Goal: Task Accomplishment & Management: Manage account settings

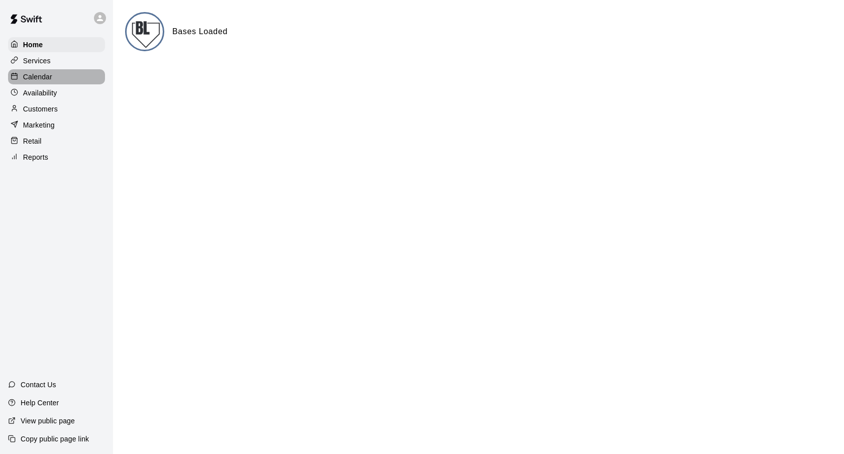
click at [61, 77] on div "Calendar" at bounding box center [56, 76] width 97 height 15
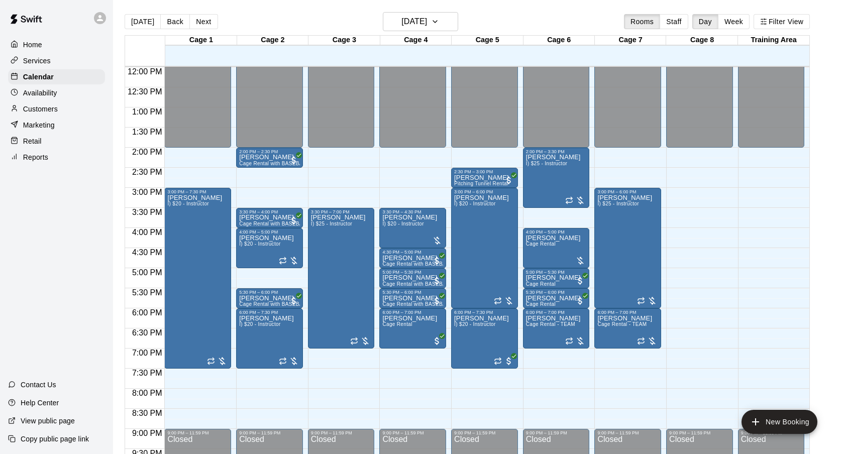
scroll to position [486, 0]
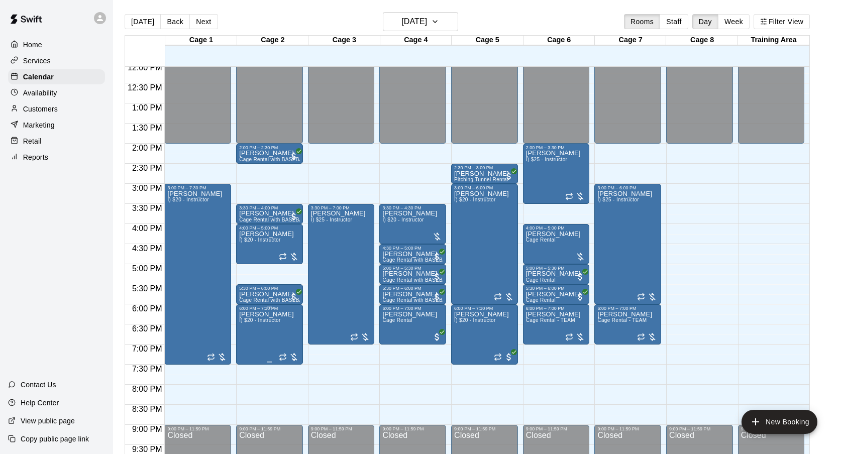
click at [253, 366] on icon "delete" at bounding box center [250, 369] width 12 height 12
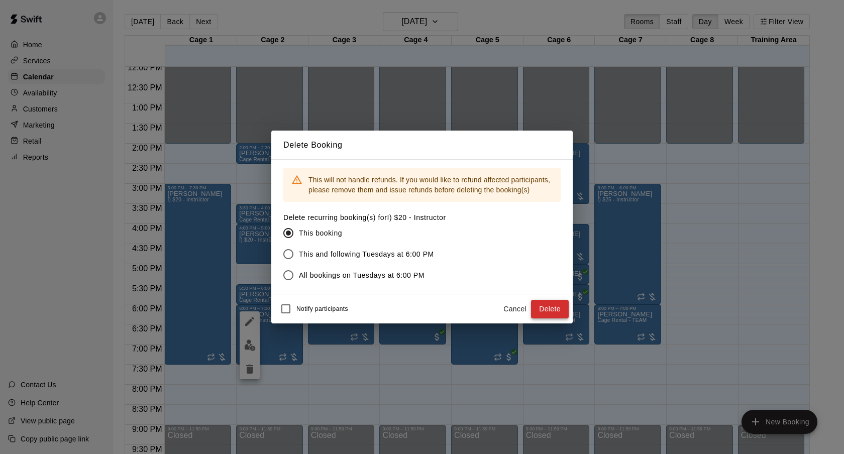
click at [547, 312] on button "Delete" at bounding box center [550, 309] width 38 height 19
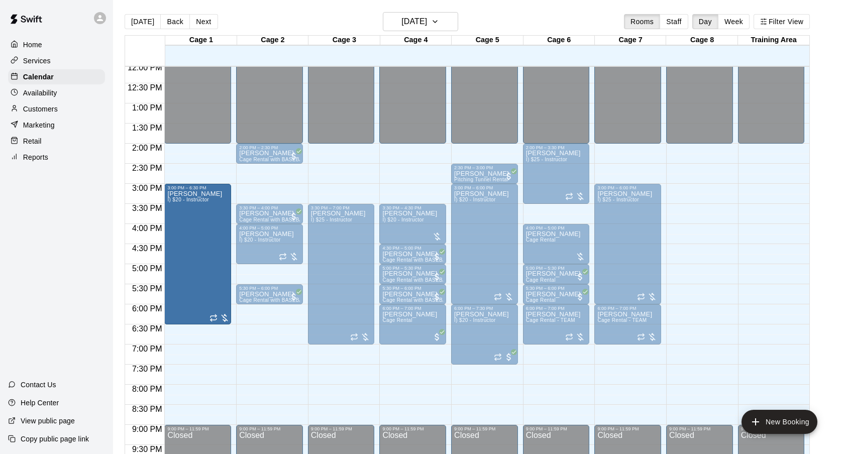
drag, startPoint x: 199, startPoint y: 363, endPoint x: 197, endPoint y: 331, distance: 32.2
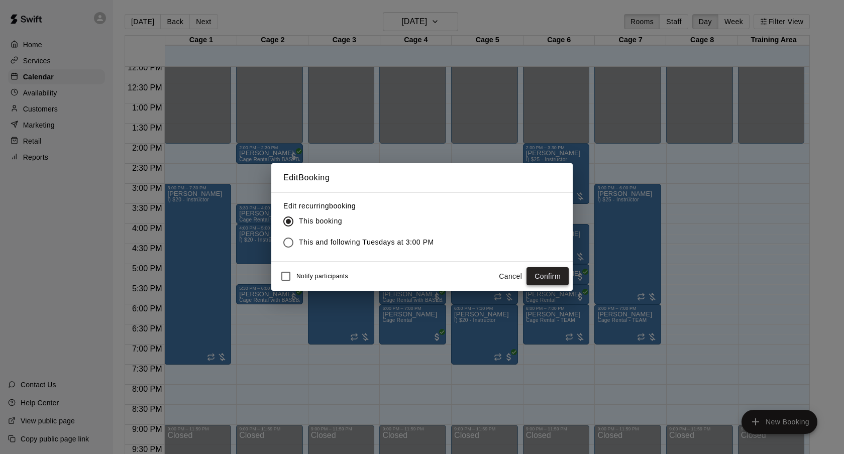
click at [548, 271] on button "Confirm" at bounding box center [547, 276] width 42 height 19
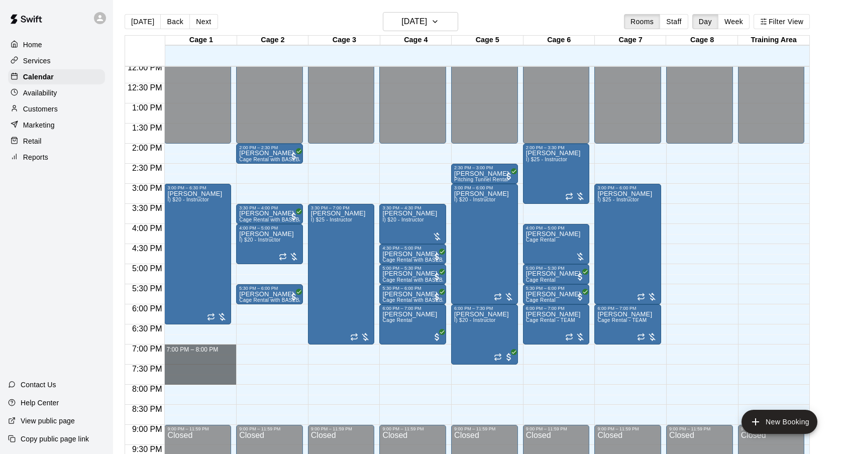
drag, startPoint x: 197, startPoint y: 348, endPoint x: 198, endPoint y: 380, distance: 32.2
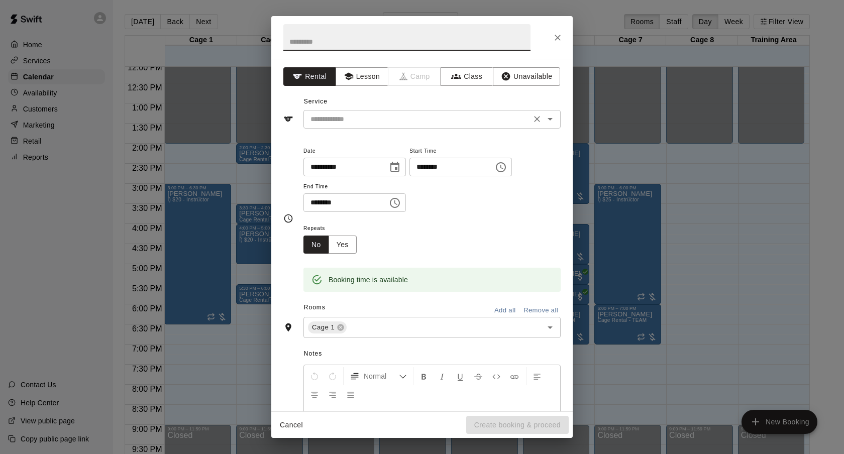
click at [450, 116] on input "text" at bounding box center [417, 119] width 222 height 13
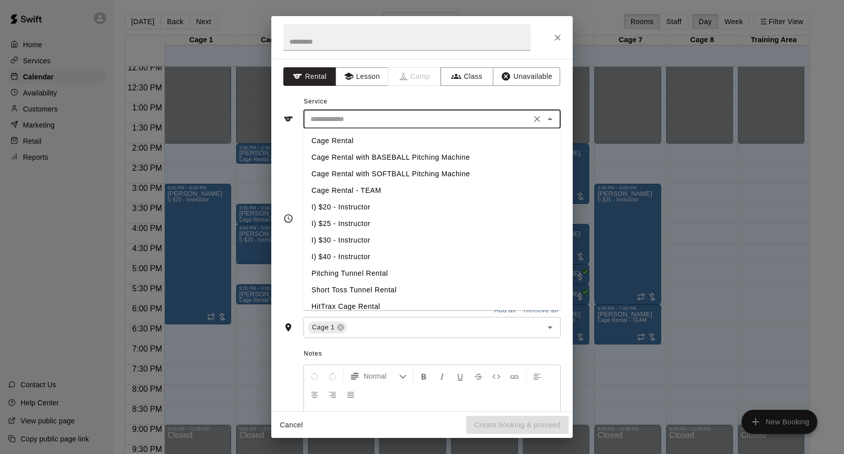
click at [380, 207] on li "I) $20 - Instructor" at bounding box center [431, 207] width 257 height 17
type input "**********"
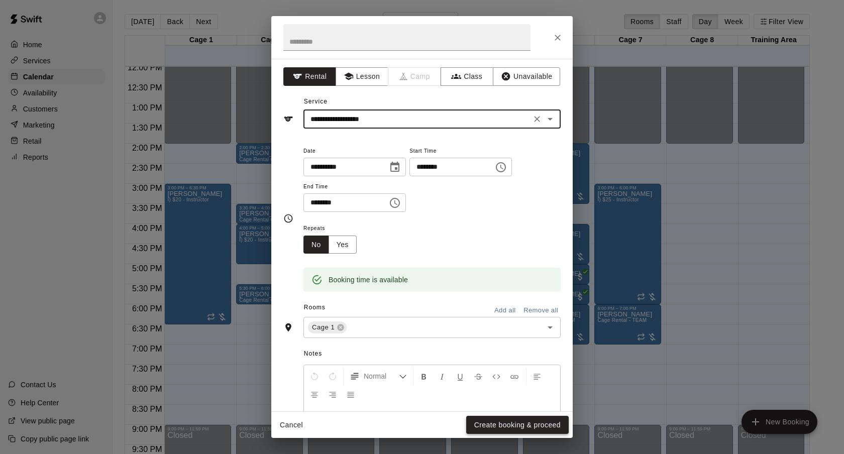
click at [503, 431] on button "Create booking & proceed" at bounding box center [517, 425] width 102 height 19
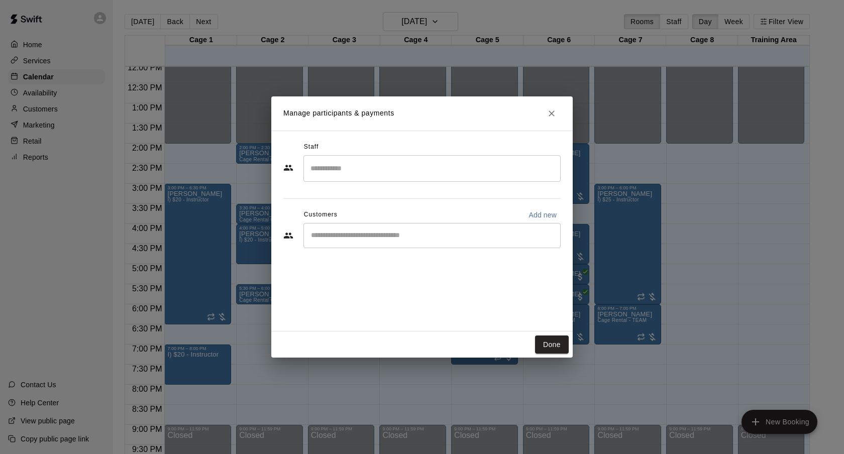
click at [411, 244] on div "​" at bounding box center [431, 235] width 257 height 25
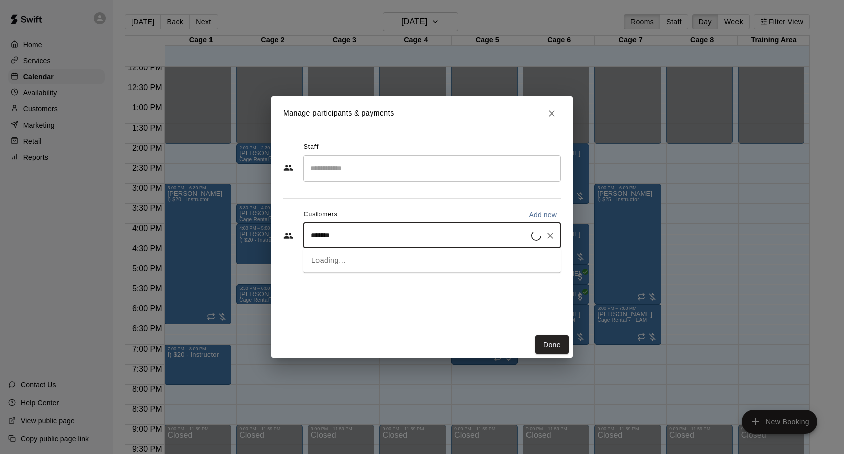
type input "********"
click at [408, 257] on div "[PERSON_NAME] [EMAIL_ADDRESS][DOMAIN_NAME]" at bounding box center [442, 264] width 221 height 22
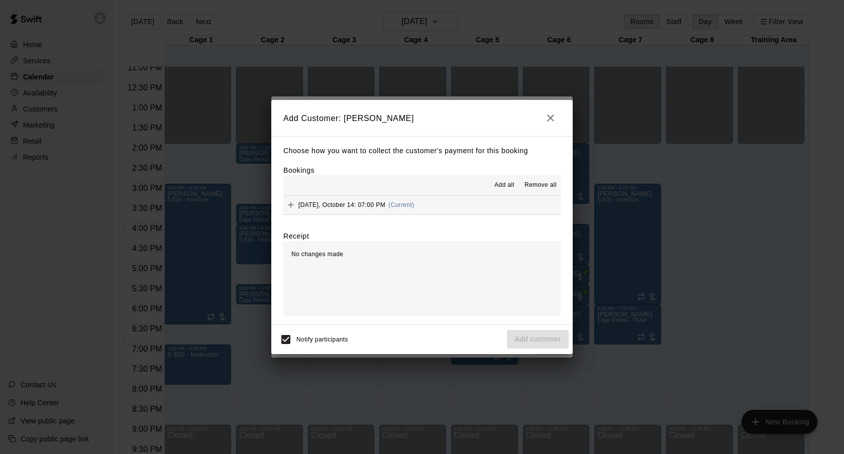
click at [469, 209] on button "[DATE], October 14: 07:00 PM (Current)" at bounding box center [421, 205] width 277 height 19
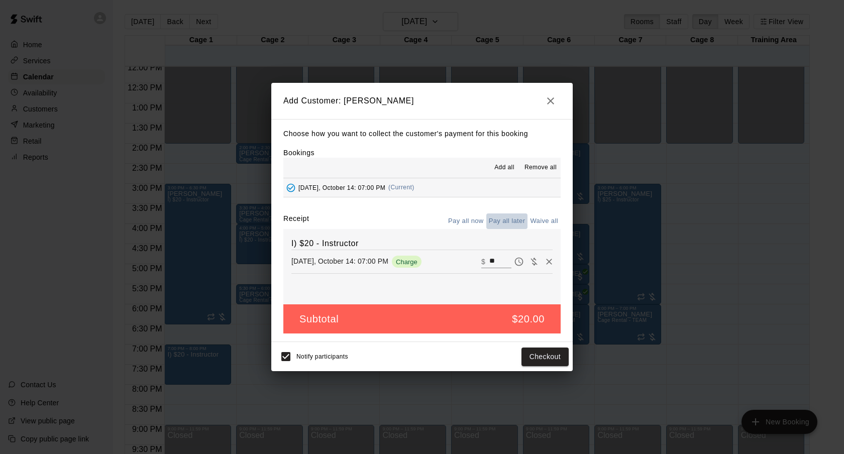
click at [499, 223] on button "Pay all later" at bounding box center [507, 222] width 42 height 16
click at [557, 361] on button "Add customer" at bounding box center [538, 357] width 62 height 19
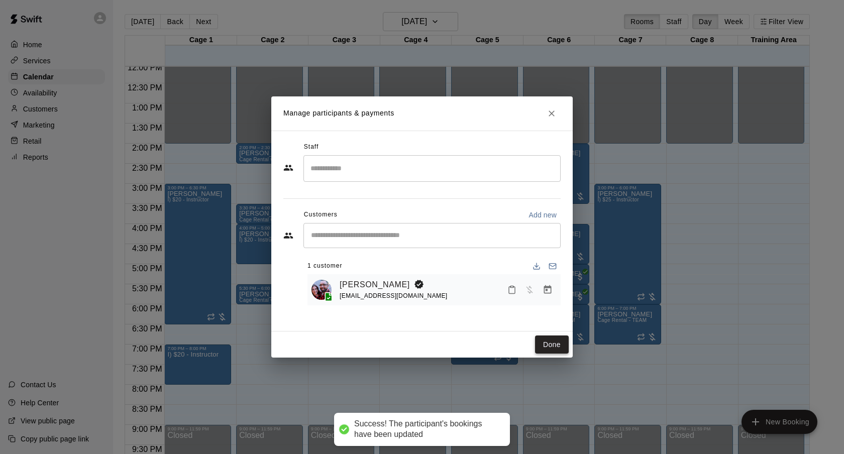
click at [553, 347] on button "Done" at bounding box center [552, 345] width 34 height 19
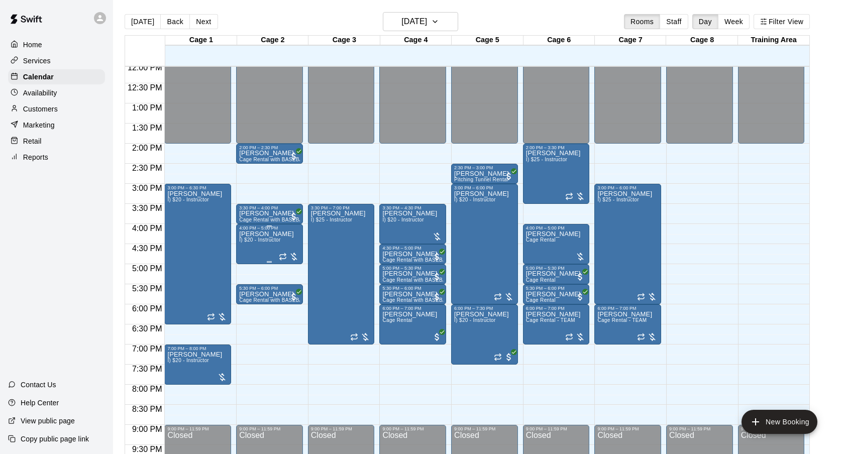
click at [260, 234] on p "[PERSON_NAME]" at bounding box center [266, 234] width 55 height 0
click at [249, 296] on icon "delete" at bounding box center [249, 291] width 7 height 9
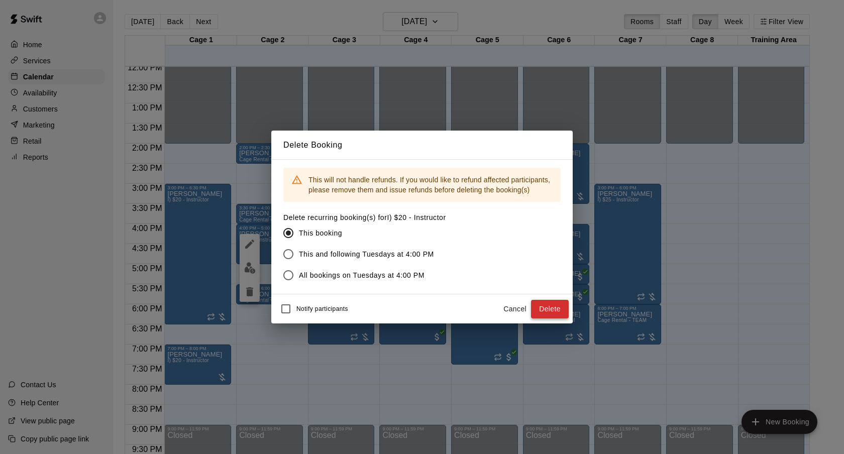
click at [557, 310] on button "Delete" at bounding box center [550, 309] width 38 height 19
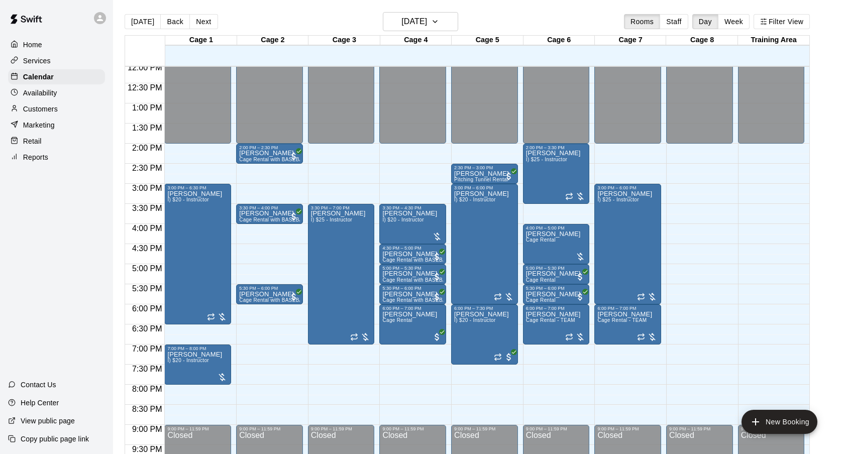
click at [547, 12] on div "[DATE] Back [DATE][DATE] Rooms Staff Day Week Filter View" at bounding box center [467, 23] width 685 height 23
click at [137, 21] on button "[DATE]" at bounding box center [143, 21] width 36 height 15
click at [417, 29] on h6 "[DATE]" at bounding box center [414, 22] width 26 height 14
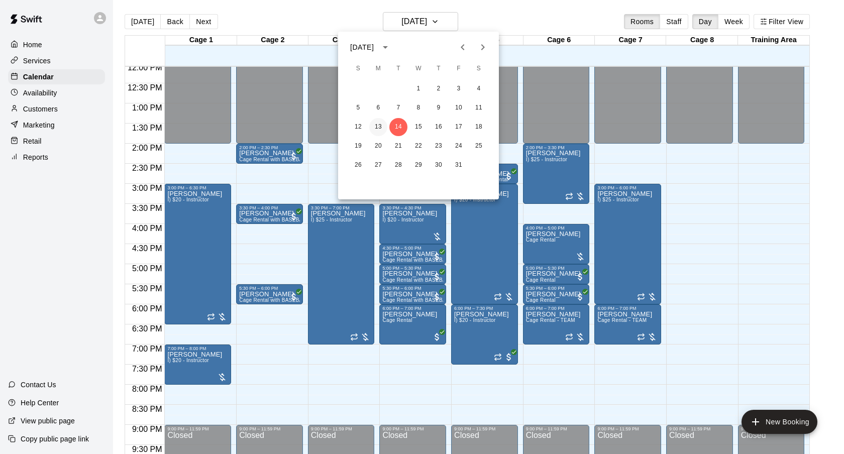
click at [375, 124] on button "13" at bounding box center [378, 127] width 18 height 18
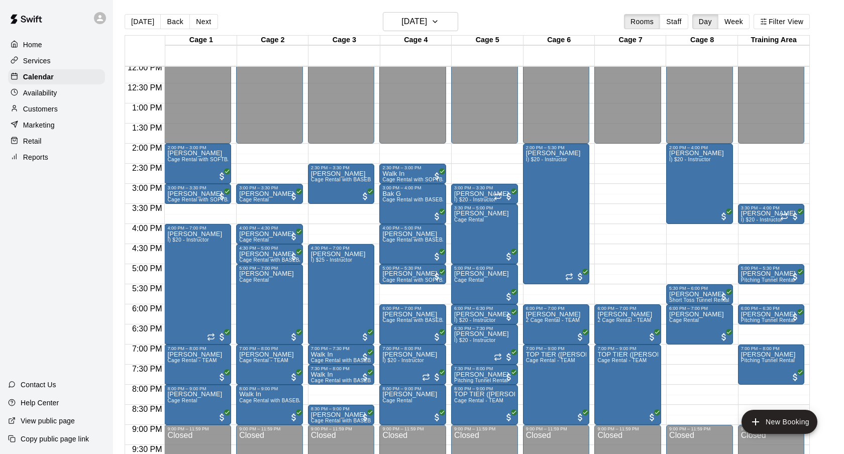
click at [503, 15] on div "[DATE] Back [DATE][DATE] Rooms Staff Day Week Filter View" at bounding box center [467, 23] width 685 height 23
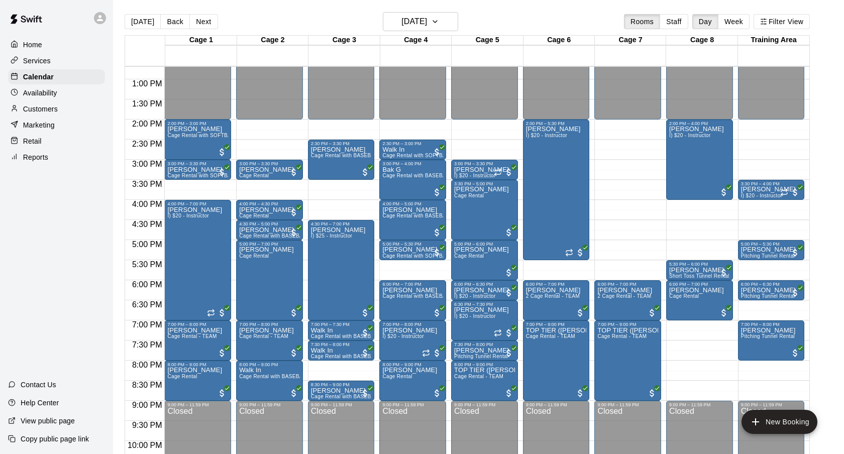
click at [80, 113] on div "Customers" at bounding box center [56, 108] width 97 height 15
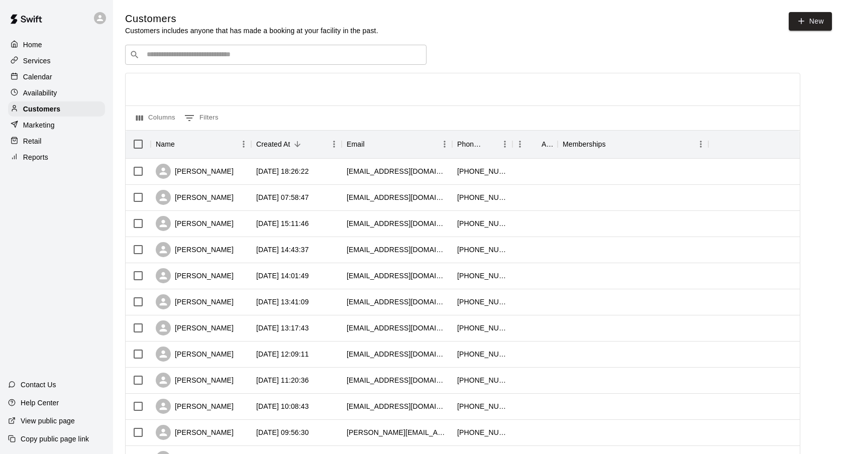
click at [209, 51] on input "Search customers by name or email" at bounding box center [283, 55] width 278 height 10
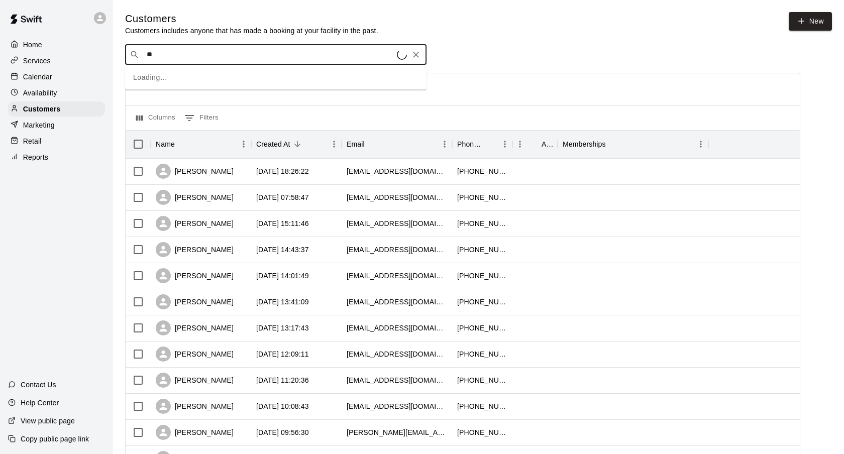
type input "*"
type input "******"
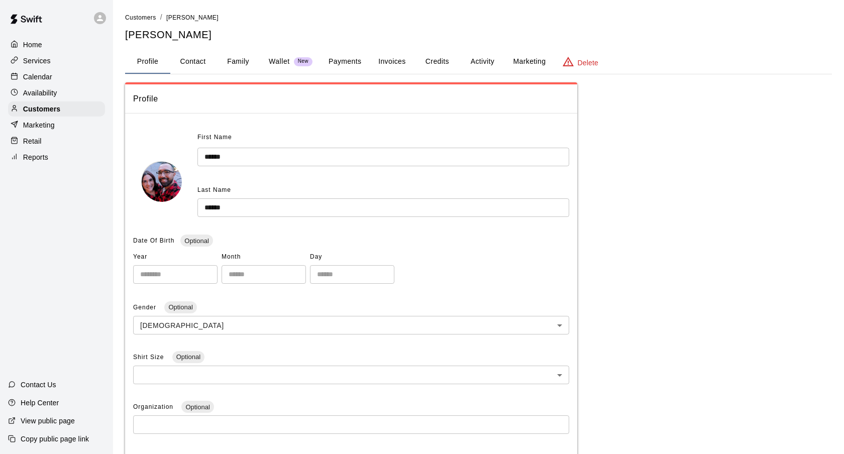
click at [366, 53] on button "Payments" at bounding box center [345, 62] width 49 height 24
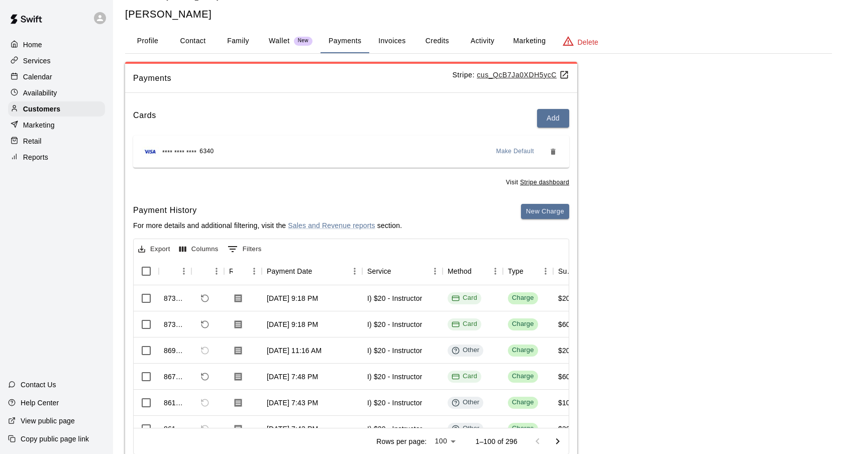
scroll to position [24, 0]
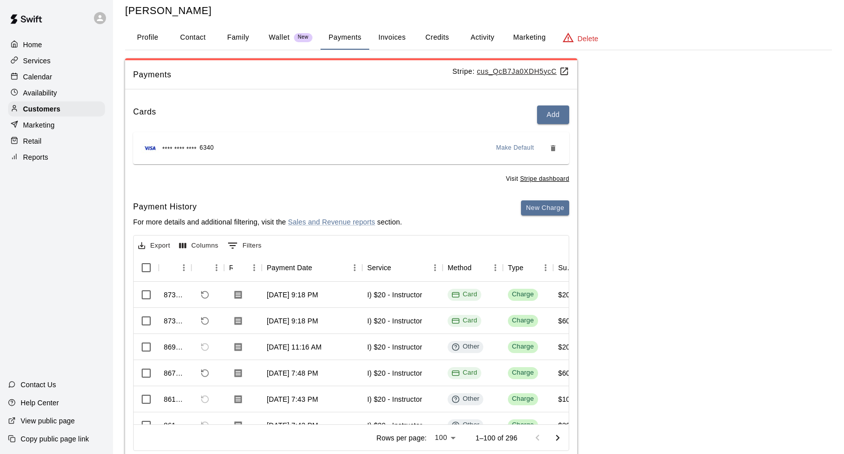
click at [40, 75] on p "Calendar" at bounding box center [37, 77] width 29 height 10
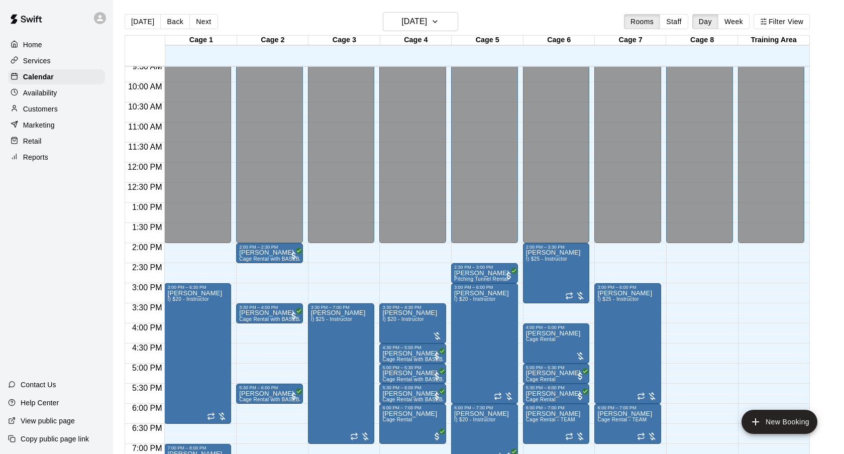
scroll to position [16, 0]
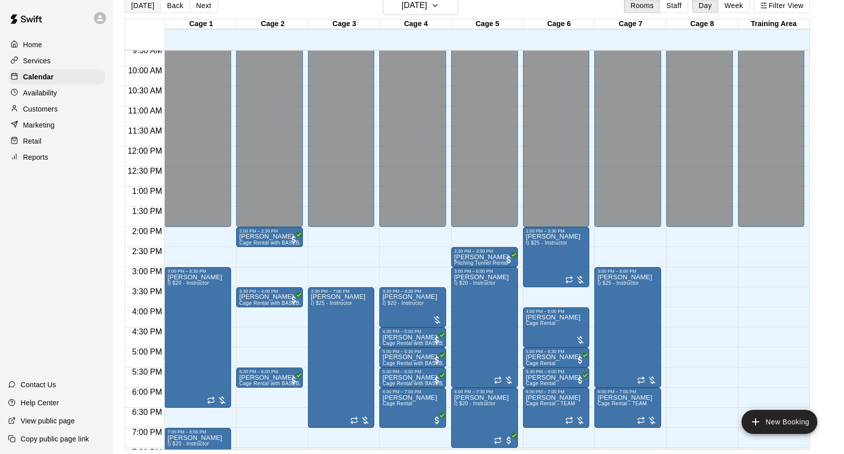
click at [146, 12] on button "[DATE]" at bounding box center [143, 5] width 36 height 15
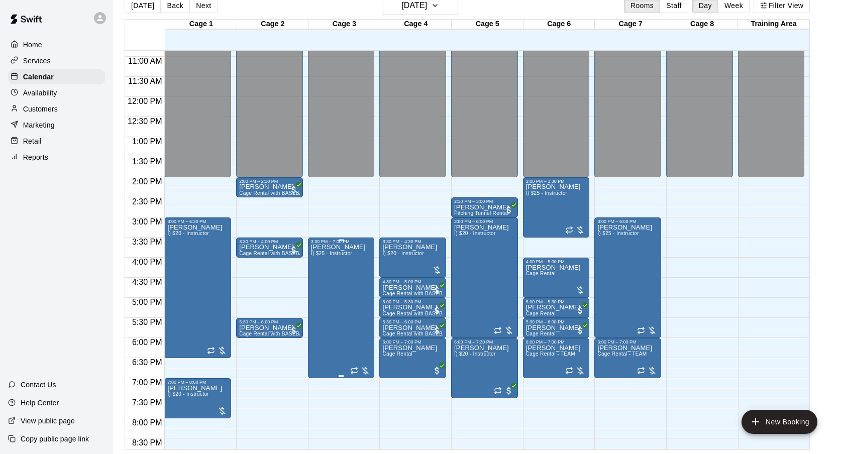
scroll to position [437, 0]
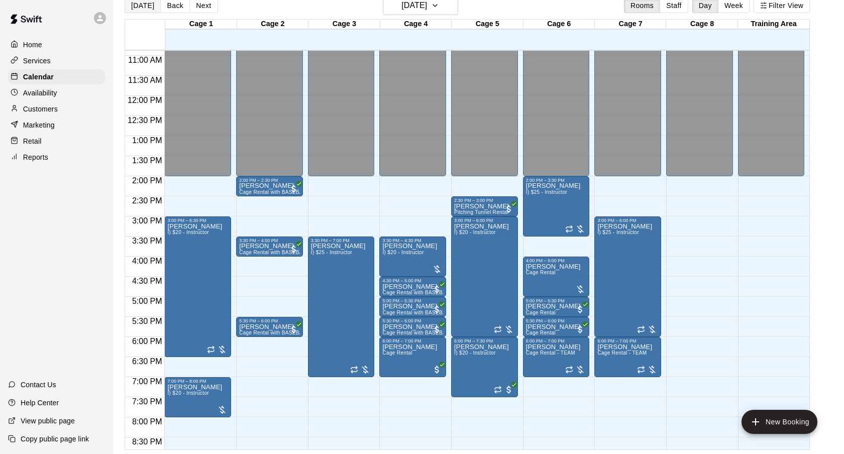
click at [151, 3] on button "[DATE]" at bounding box center [143, 5] width 36 height 15
click at [401, 12] on h6 "[DATE]" at bounding box center [414, 5] width 26 height 14
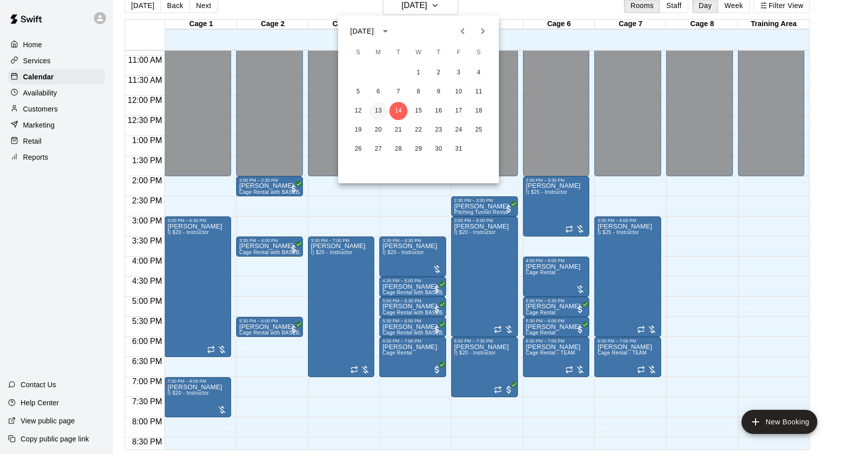
click at [381, 114] on button "13" at bounding box center [378, 111] width 18 height 18
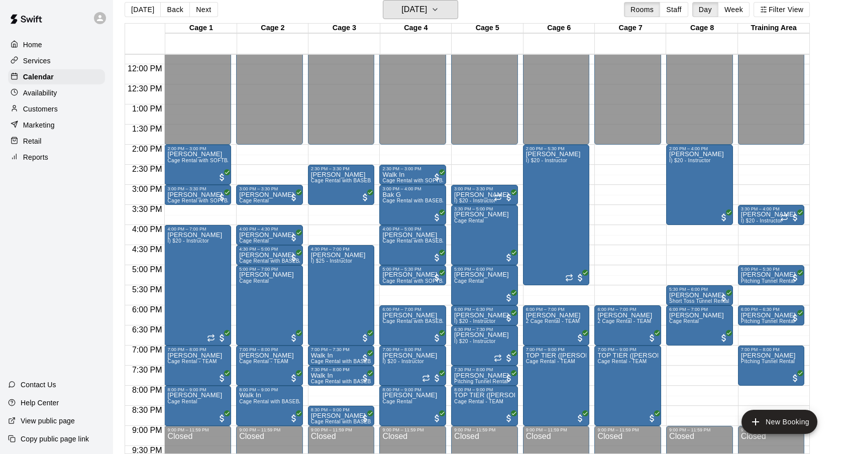
scroll to position [472, 0]
click at [404, 19] on button "[DATE]" at bounding box center [420, 9] width 75 height 19
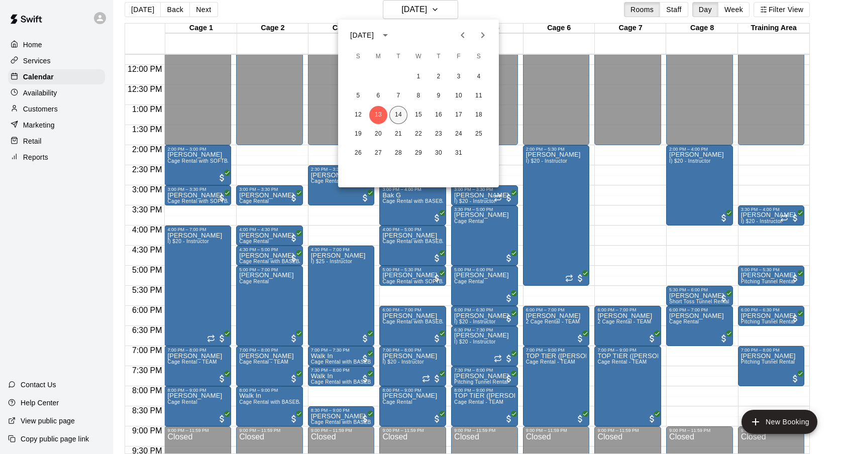
click at [398, 114] on button "14" at bounding box center [398, 115] width 18 height 18
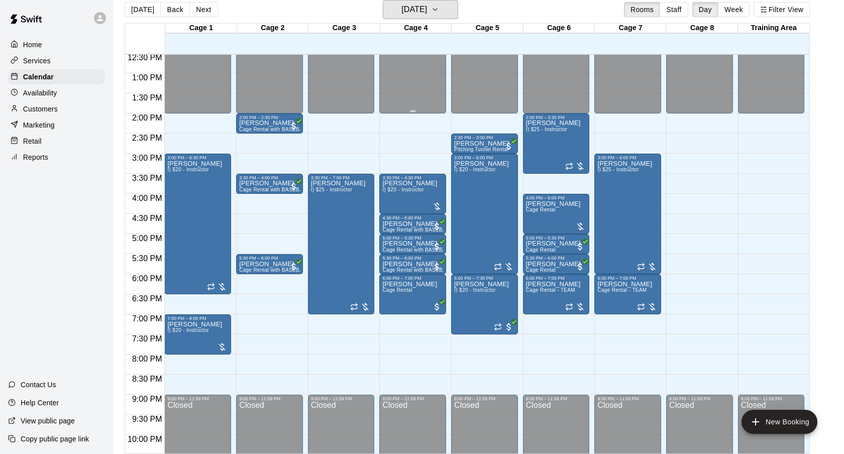
scroll to position [506, 0]
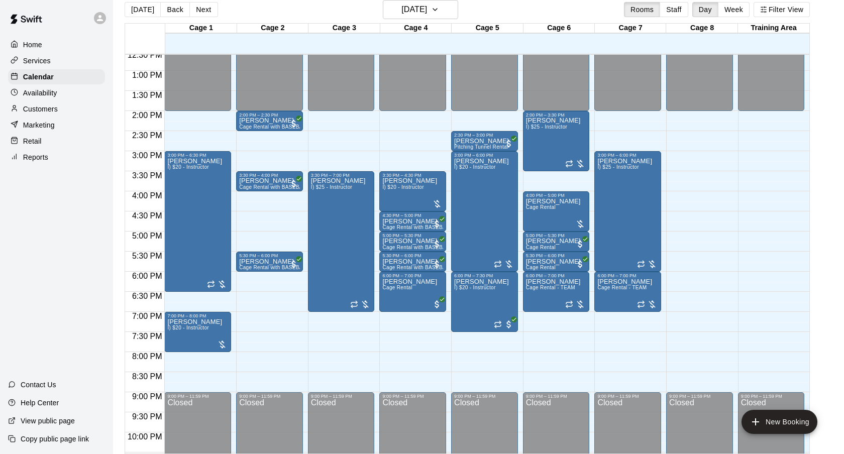
click at [501, 15] on div "[DATE] Back [DATE][DATE] Rooms Staff Day Week Filter View" at bounding box center [467, 11] width 685 height 23
